Goal: Task Accomplishment & Management: Use online tool/utility

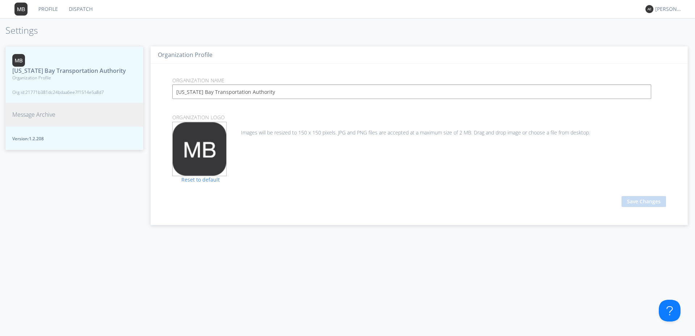
click at [35, 117] on span "Message Archive" at bounding box center [33, 114] width 43 height 8
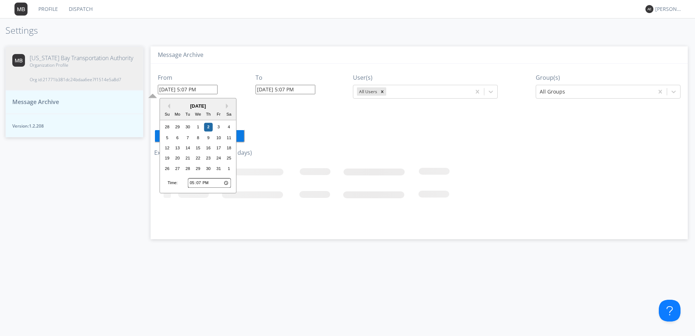
drag, startPoint x: 196, startPoint y: 89, endPoint x: 189, endPoint y: 91, distance: 7.5
click at [189, 91] on input "[DATE] 5:07 PM" at bounding box center [188, 89] width 60 height 9
type input "[DATE] 12:7 PM"
type input "[DATE] 5:11 PM"
type input "[DATE] 12:17 PM"
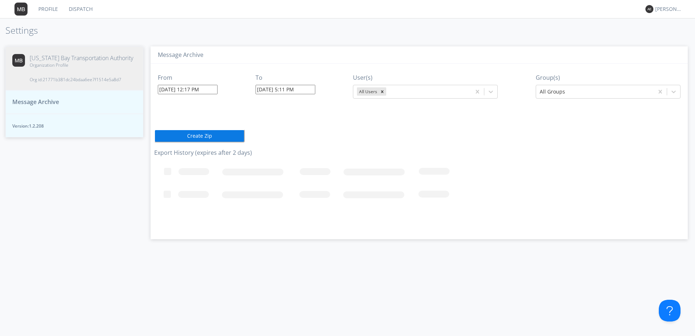
click at [315, 57] on h3 "Message Archive" at bounding box center [419, 55] width 523 height 7
click at [287, 89] on input "[DATE] 5:11 PM" at bounding box center [286, 89] width 60 height 9
drag, startPoint x: 296, startPoint y: 90, endPoint x: 291, endPoint y: 91, distance: 5.2
click at [291, 91] on input "[DATE] 1:11 PM" at bounding box center [286, 89] width 60 height 9
type input "[DATE] 1:30 PM"
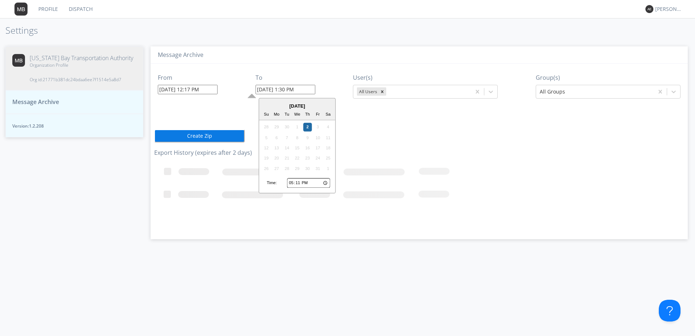
click at [288, 47] on div "Message Archive" at bounding box center [419, 55] width 537 height 18
click at [467, 92] on div at bounding box center [428, 91] width 80 height 9
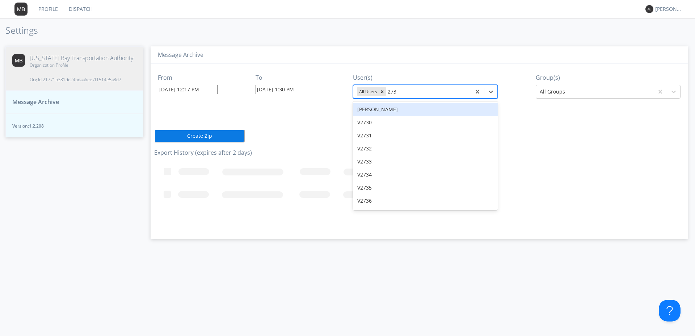
type input "2731"
click at [390, 110] on div "V2731" at bounding box center [425, 109] width 145 height 13
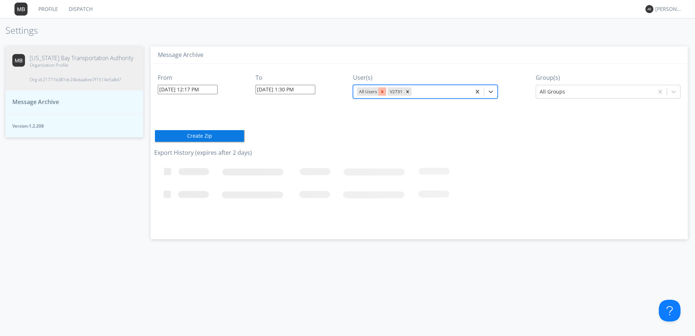
click at [385, 92] on icon "Remove All Users" at bounding box center [382, 91] width 5 height 5
click at [602, 93] on div at bounding box center [595, 91] width 110 height 9
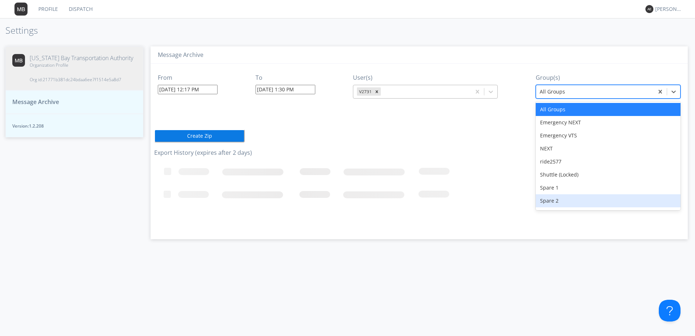
scroll to position [64, 0]
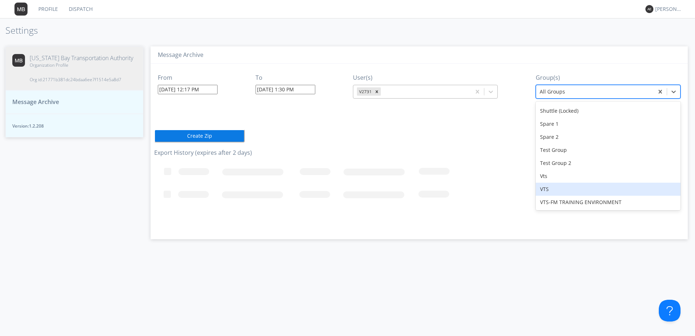
click at [545, 190] on div "VTS" at bounding box center [608, 188] width 145 height 13
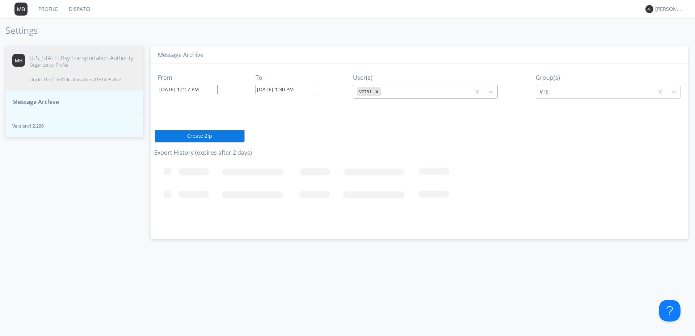
click at [545, 190] on icon "Loading..." at bounding box center [353, 195] width 398 height 72
click at [207, 137] on button "Create Zip" at bounding box center [199, 135] width 91 height 13
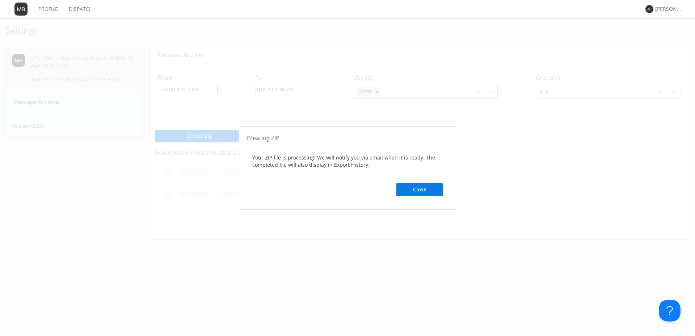
click at [415, 192] on button "Close" at bounding box center [419, 189] width 46 height 13
